Goal: Task Accomplishment & Management: Complete application form

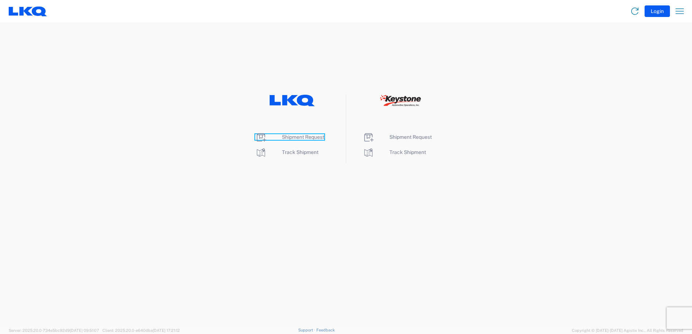
click at [305, 138] on span "Shipment Request" at bounding box center [303, 137] width 42 height 6
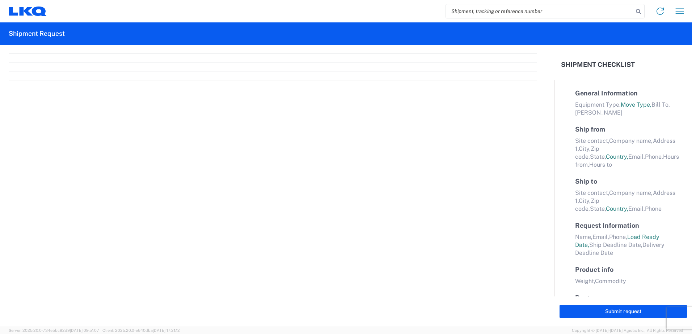
select select "FULL"
select select "LBS"
select select "IN"
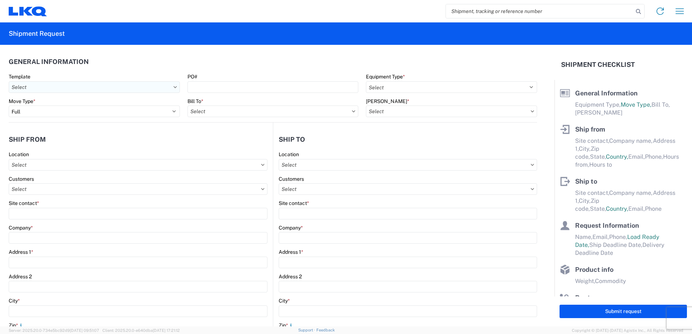
click at [75, 83] on input "text" at bounding box center [94, 87] width 171 height 12
type input "1117"
click at [97, 118] on div "1117_Montgomery_1760_Houston" at bounding box center [73, 120] width 127 height 12
type input "1117_Montgomery_1760_Houston"
click at [60, 162] on input "text" at bounding box center [138, 165] width 259 height 12
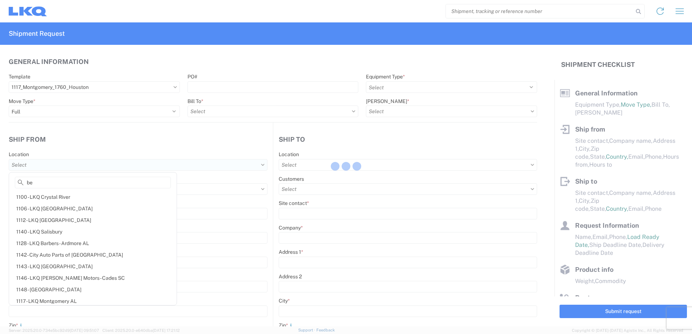
type input "bet"
select select
type input "Shipping"
type input "LKQ Montgomery, [GEOGRAPHIC_DATA]"
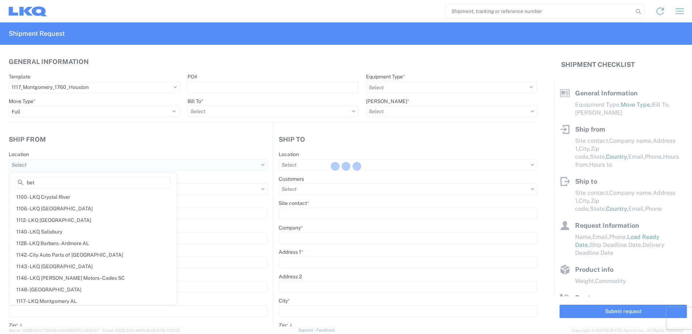
type input "[STREET_ADDRESS]"
type input "[PERSON_NAME]"
type input "36110"
select select "US"
type input "555555555"
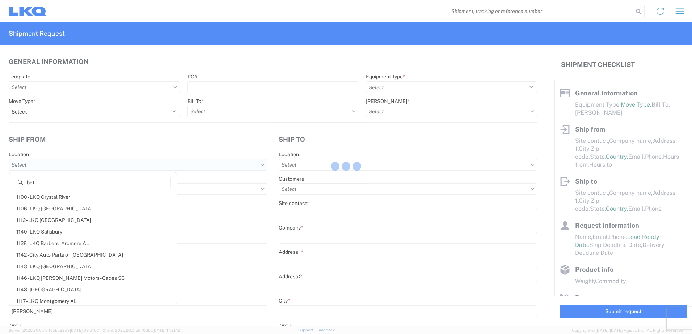
select select
type input "Receiving"
type input "LKQ Best Core"
type input "[STREET_ADDRESS]"
type input "[GEOGRAPHIC_DATA]"
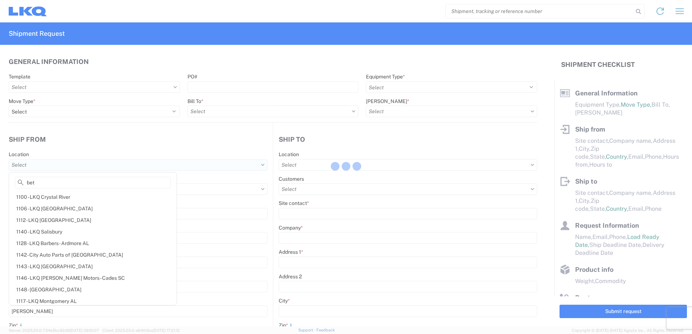
type input "77038"
select select "US"
type input "[PHONE_NUMBER]"
select select
type input "[DATE]"
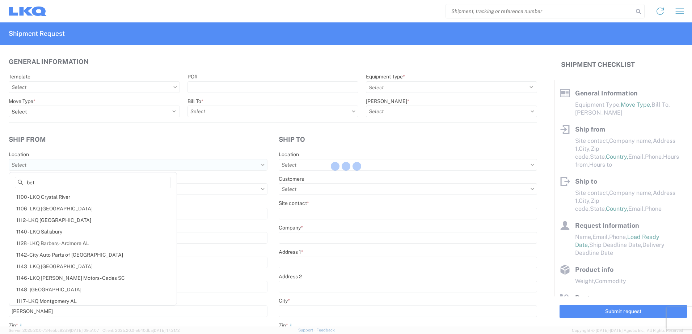
type input "42000"
type input "Engines, Transmissions"
type input "1"
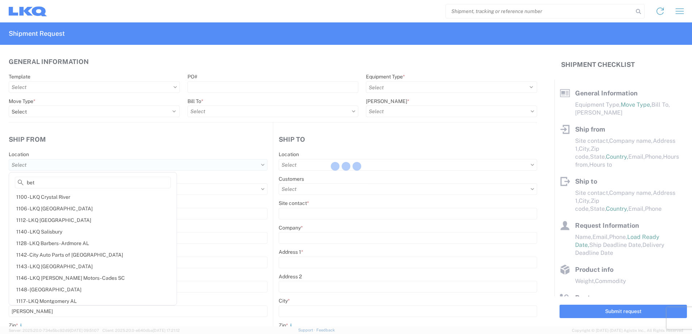
type input "1"
select select
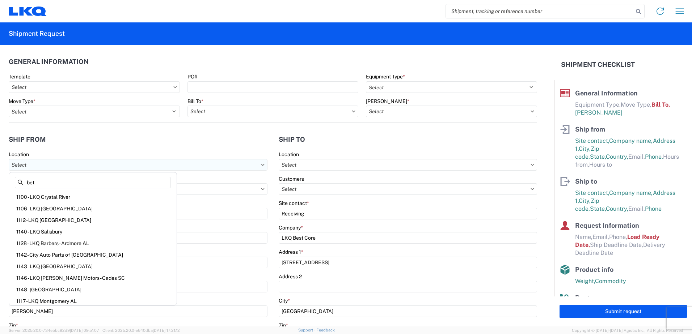
type input "1117 - LKQ Montgomery AL"
type input "1760 - LKQ Best Core"
type input "1760-1300-50180-0000 - 1760 Freight In - Cores"
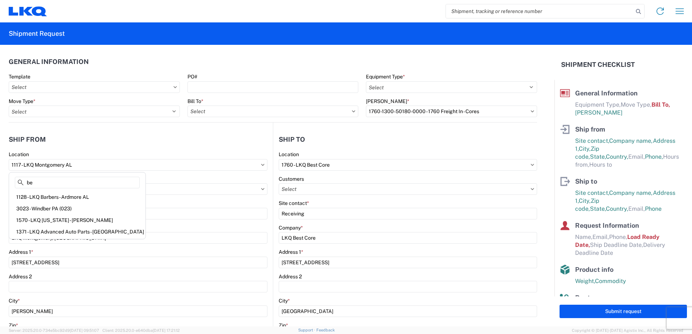
type input "b"
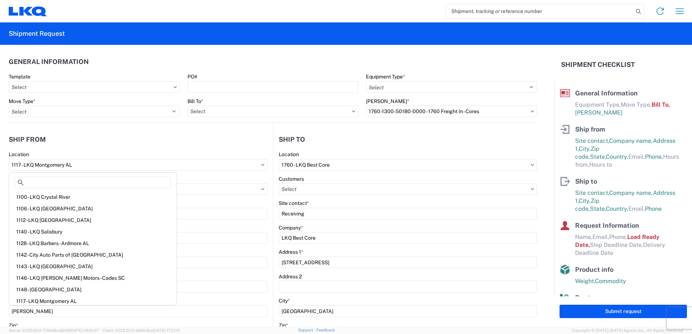
click at [119, 142] on header "Ship from" at bounding box center [141, 139] width 264 height 16
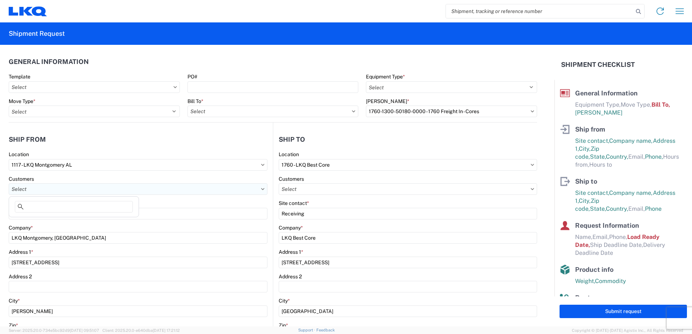
click at [79, 185] on input "text" at bounding box center [138, 189] width 259 height 12
type input "b"
click at [139, 135] on header "Ship from" at bounding box center [141, 139] width 264 height 16
click at [261, 189] on icon at bounding box center [262, 189] width 3 height 2
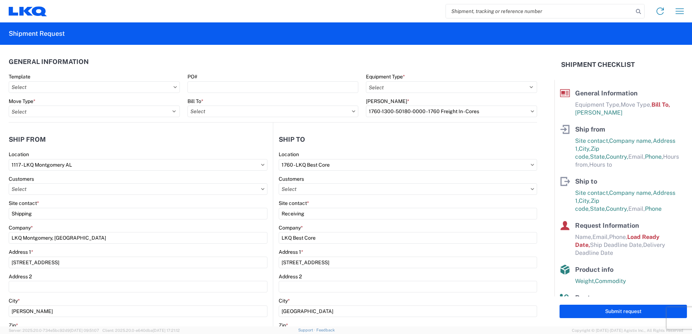
click at [261, 164] on icon at bounding box center [263, 165] width 4 height 2
click at [179, 169] on input "1117 - LKQ Montgomery AL" at bounding box center [138, 165] width 259 height 12
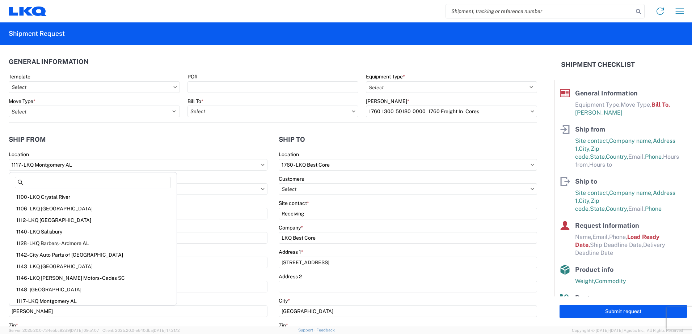
click at [20, 182] on icon at bounding box center [21, 183] width 6 height 6
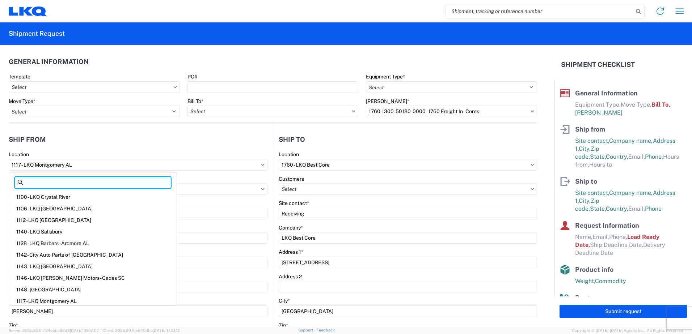
click at [48, 181] on input at bounding box center [93, 183] width 156 height 12
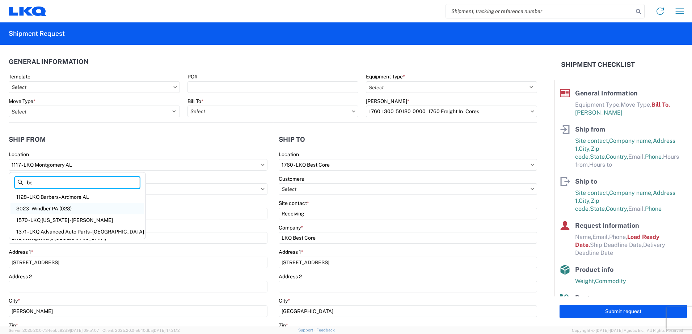
type input "b"
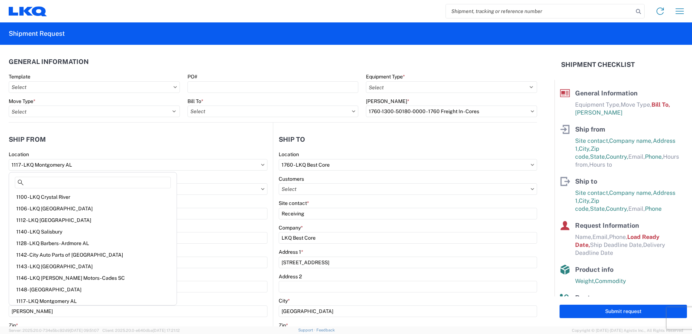
click at [128, 144] on header "Ship from" at bounding box center [141, 139] width 264 height 16
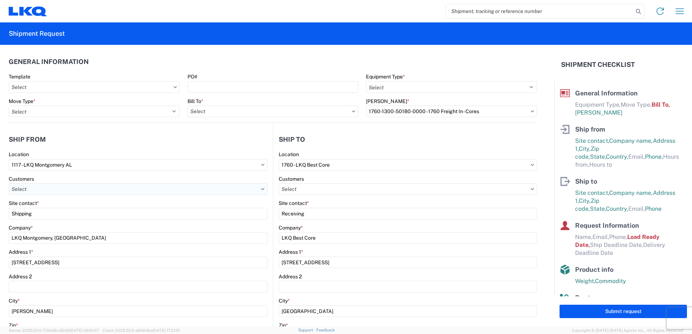
click at [174, 193] on input "text" at bounding box center [138, 189] width 259 height 12
type input "be"
click at [151, 140] on header "Ship from" at bounding box center [141, 139] width 264 height 16
